Goal: Information Seeking & Learning: Learn about a topic

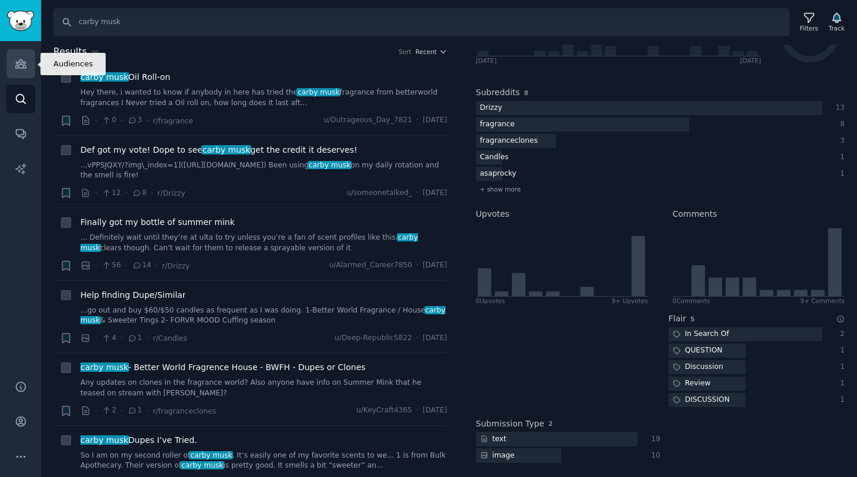
click at [16, 67] on icon "Sidebar" at bounding box center [21, 64] width 12 height 12
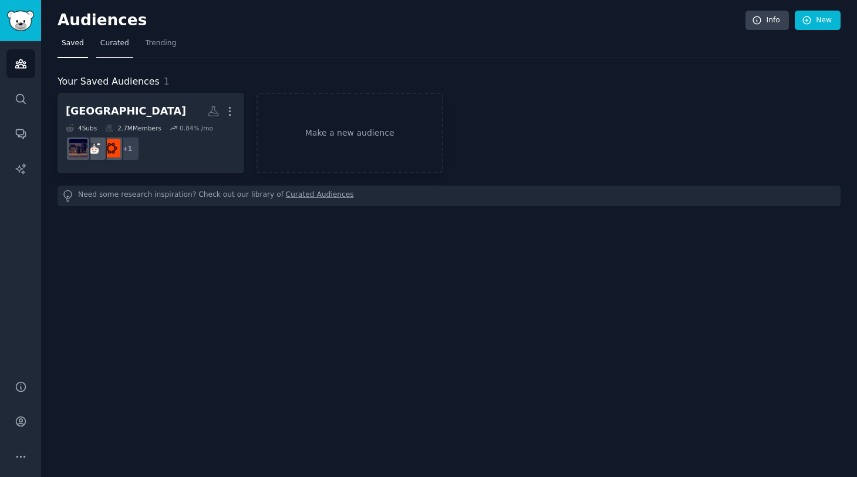
click at [106, 43] on span "Curated" at bounding box center [114, 43] width 29 height 11
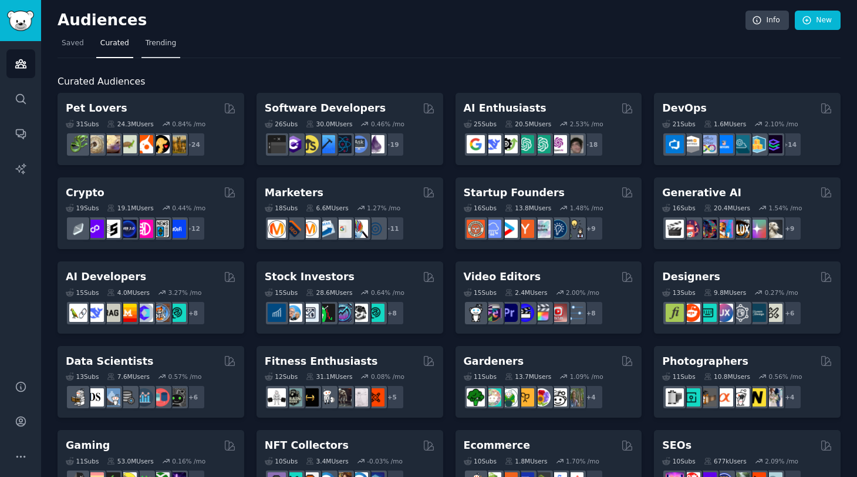
click at [161, 45] on span "Trending" at bounding box center [161, 43] width 31 height 11
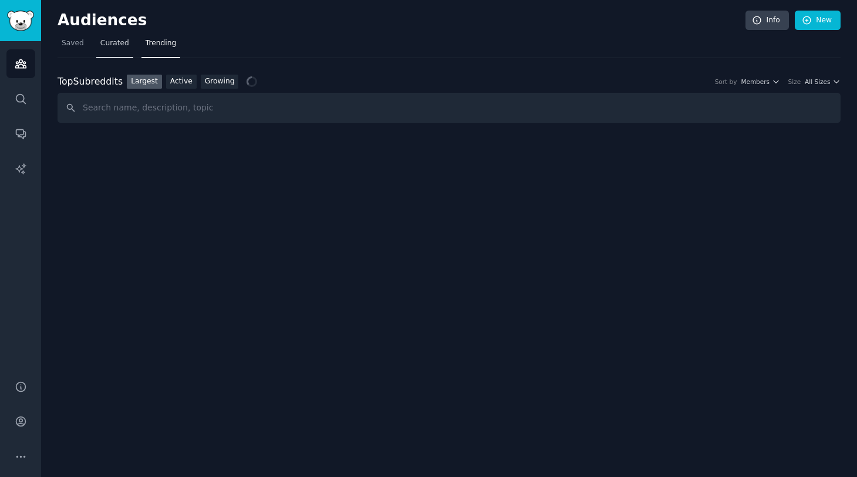
click at [113, 47] on span "Curated" at bounding box center [114, 43] width 29 height 11
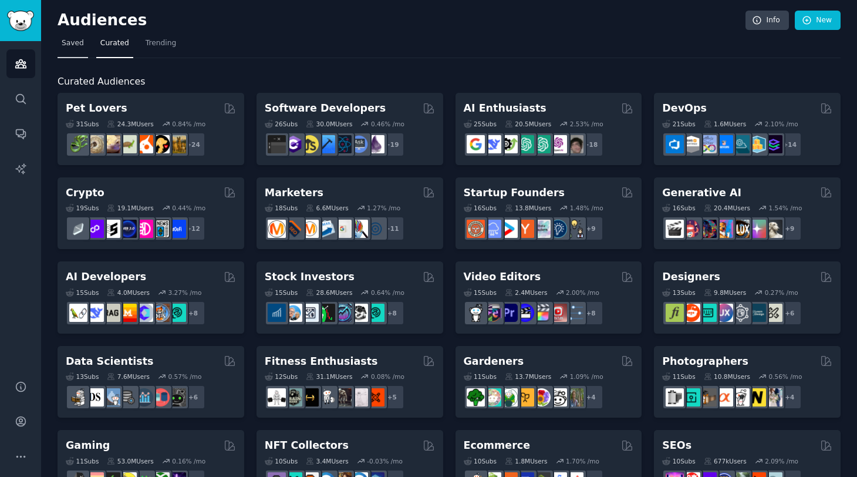
click at [75, 45] on span "Saved" at bounding box center [73, 43] width 22 height 11
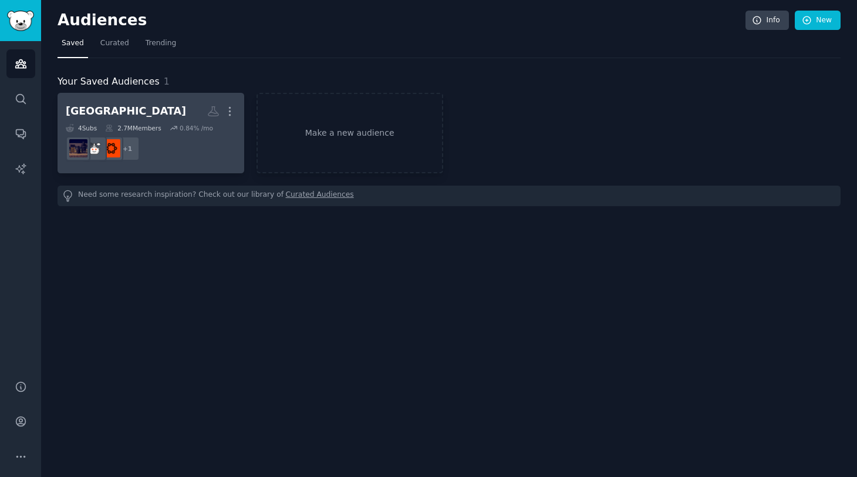
click at [171, 133] on dd "r/CloneFragrances + 1" at bounding box center [151, 148] width 170 height 33
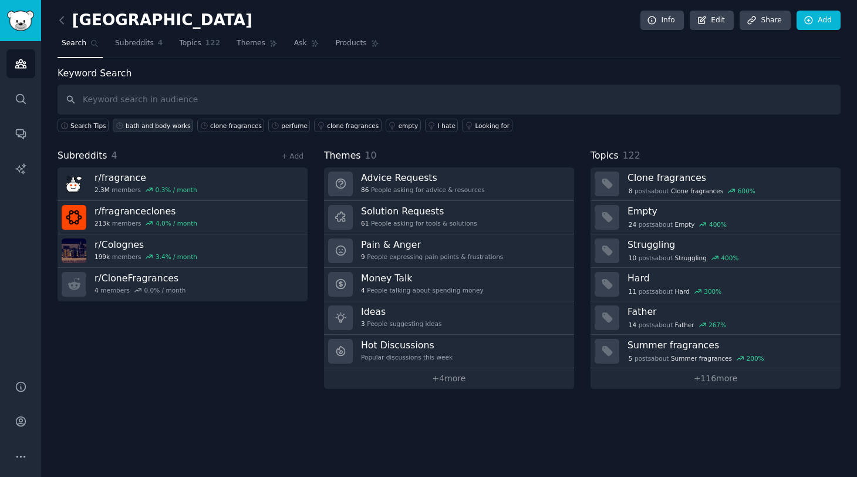
click at [161, 126] on div "bath and body works" at bounding box center [158, 125] width 65 height 8
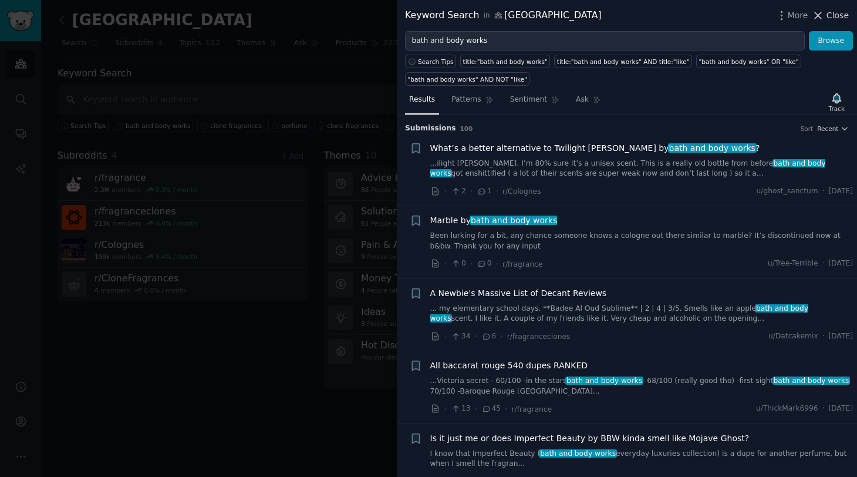
click at [831, 14] on span "Close" at bounding box center [837, 15] width 22 height 12
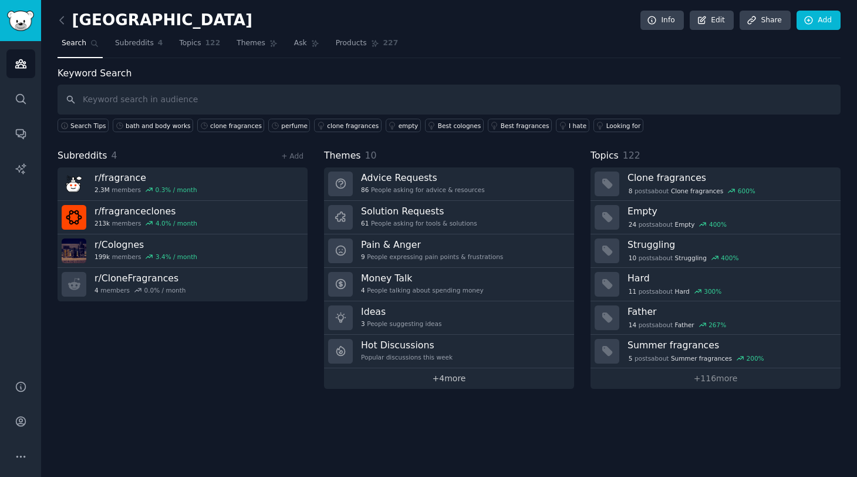
click at [442, 380] on link "+ 4 more" at bounding box center [449, 378] width 250 height 21
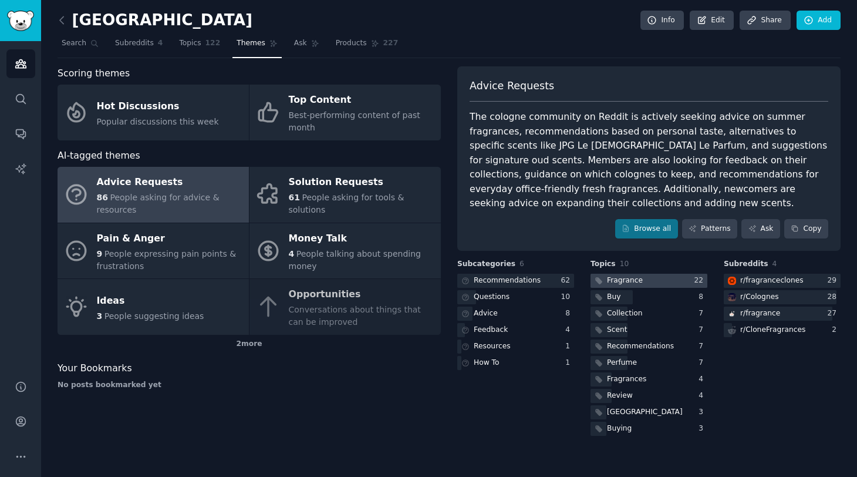
click at [622, 280] on div "Fragrance" at bounding box center [625, 280] width 36 height 11
